Goal: Navigation & Orientation: Find specific page/section

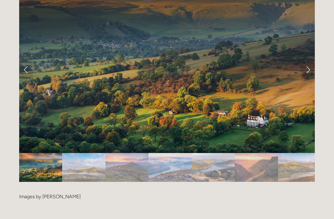
scroll to position [1271, 0]
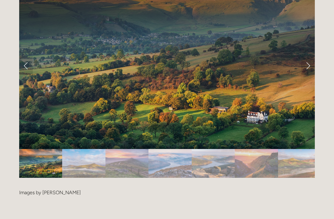
click at [81, 149] on img "Slide 2" at bounding box center [83, 163] width 43 height 29
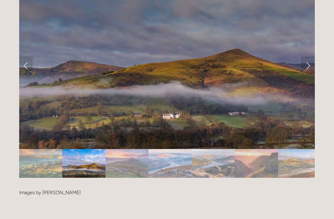
click at [128, 149] on img "Slide 3" at bounding box center [126, 163] width 43 height 29
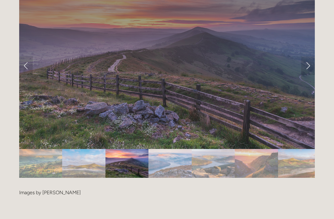
click at [172, 150] on img "Slide 4" at bounding box center [169, 163] width 43 height 29
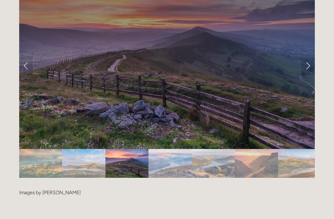
click at [310, 56] on link "Next Slide" at bounding box center [308, 65] width 14 height 19
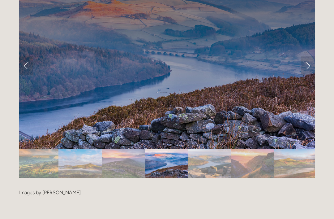
click at [307, 56] on link "Next Slide" at bounding box center [308, 65] width 14 height 19
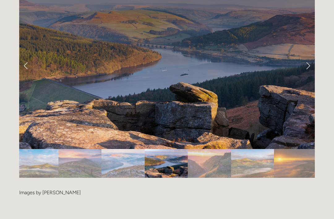
click at [309, 56] on link "Next Slide" at bounding box center [308, 65] width 14 height 19
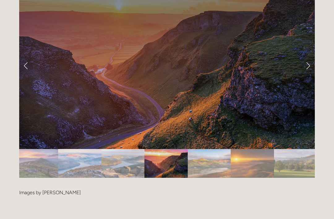
click at [311, 56] on link "Next Slide" at bounding box center [308, 65] width 14 height 19
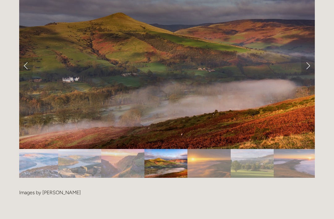
click at [314, 56] on link "Next Slide" at bounding box center [308, 65] width 14 height 19
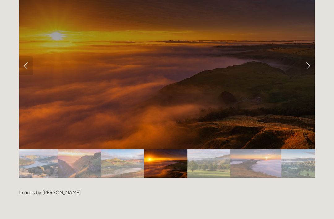
click at [312, 56] on link "Next Slide" at bounding box center [308, 65] width 14 height 19
click at [307, 56] on link "Next Slide" at bounding box center [308, 65] width 14 height 19
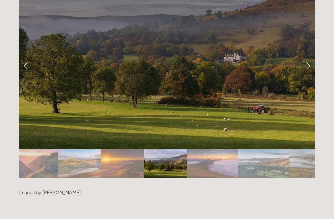
click at [312, 56] on link "Next Slide" at bounding box center [308, 65] width 14 height 19
click at [309, 56] on link "Next Slide" at bounding box center [308, 65] width 14 height 19
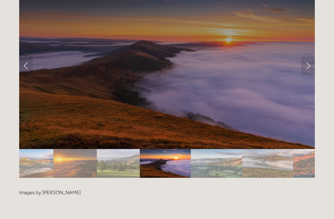
click at [312, 56] on link "Next Slide" at bounding box center [308, 65] width 14 height 19
click at [306, 56] on link "Next Slide" at bounding box center [308, 65] width 14 height 19
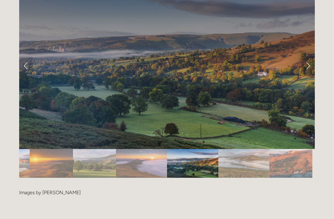
click at [310, 56] on link "Next Slide" at bounding box center [308, 65] width 14 height 19
click at [307, 56] on link "Next Slide" at bounding box center [308, 65] width 14 height 19
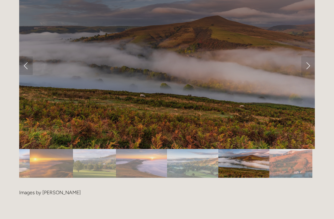
click at [310, 56] on link "Next Slide" at bounding box center [308, 65] width 14 height 19
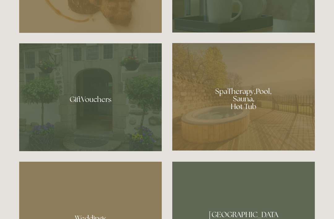
scroll to position [444, 0]
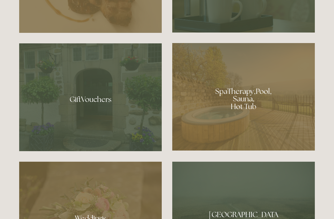
click at [255, 118] on div at bounding box center [243, 96] width 143 height 107
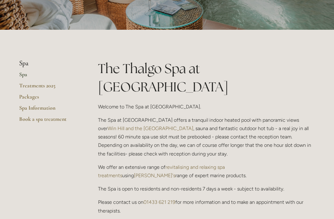
scroll to position [120, 0]
